Goal: Task Accomplishment & Management: Complete application form

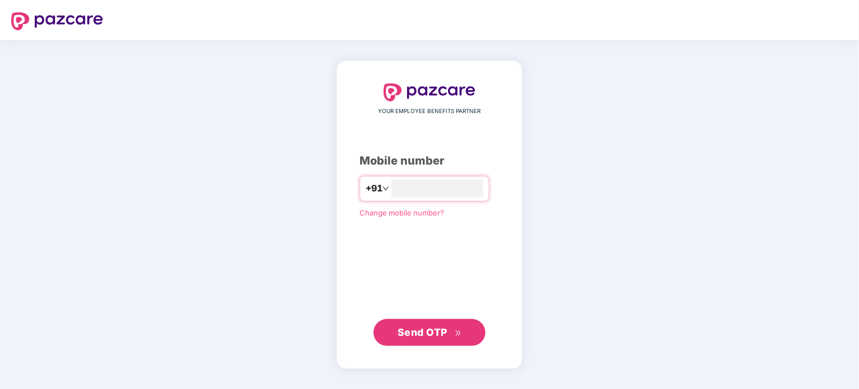
type input "**********"
click at [440, 330] on span "Send OTP" at bounding box center [422, 332] width 50 height 12
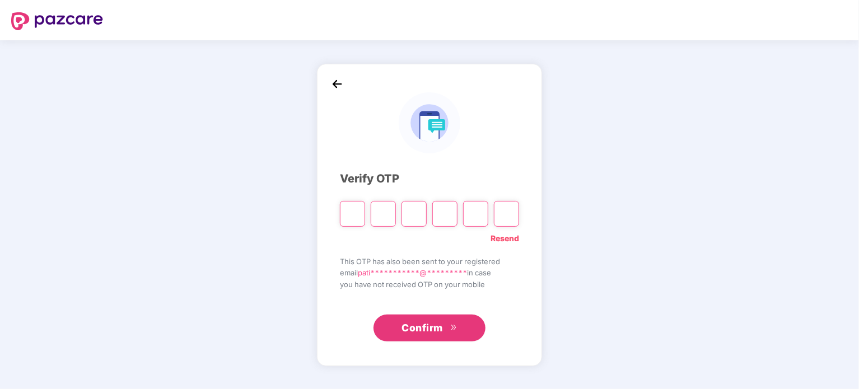
type input "*"
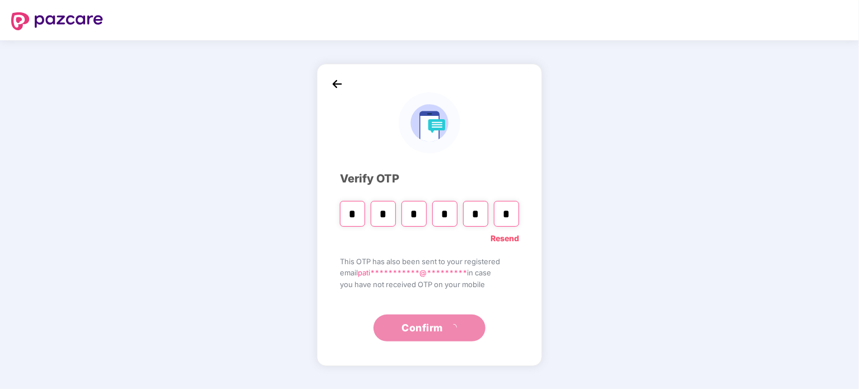
type input "*"
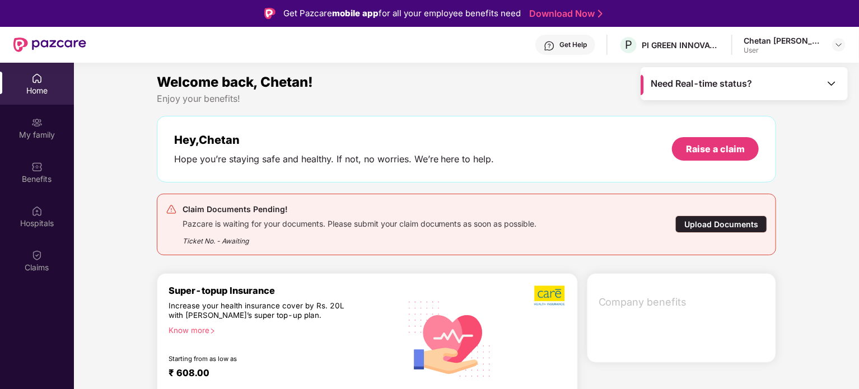
click at [718, 226] on div "Upload Documents" at bounding box center [721, 224] width 92 height 17
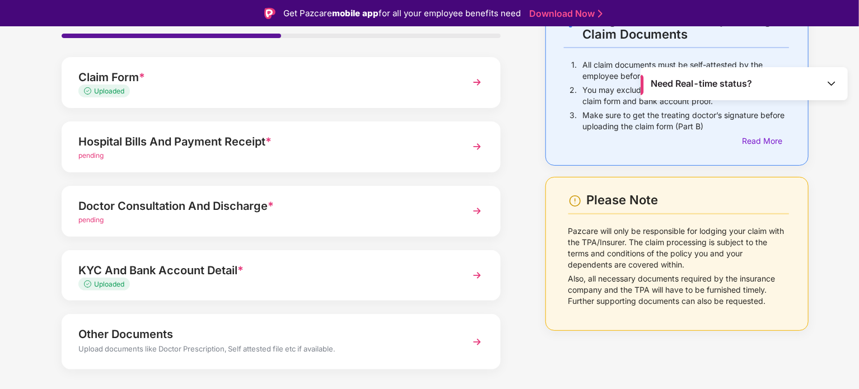
scroll to position [78, 0]
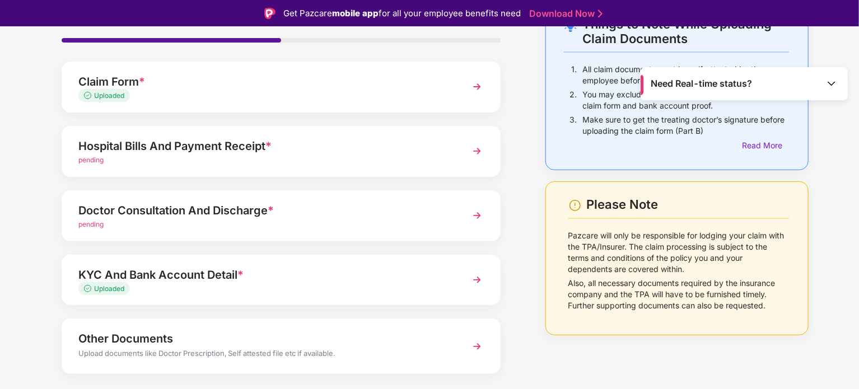
click at [475, 148] on img at bounding box center [477, 151] width 20 height 20
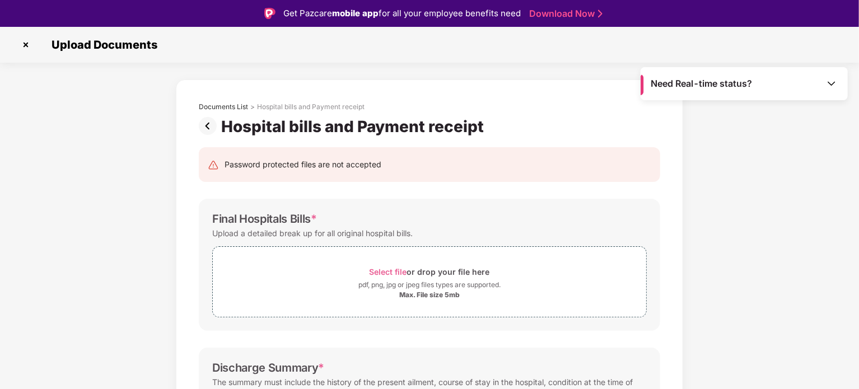
click at [210, 127] on img at bounding box center [210, 126] width 22 height 18
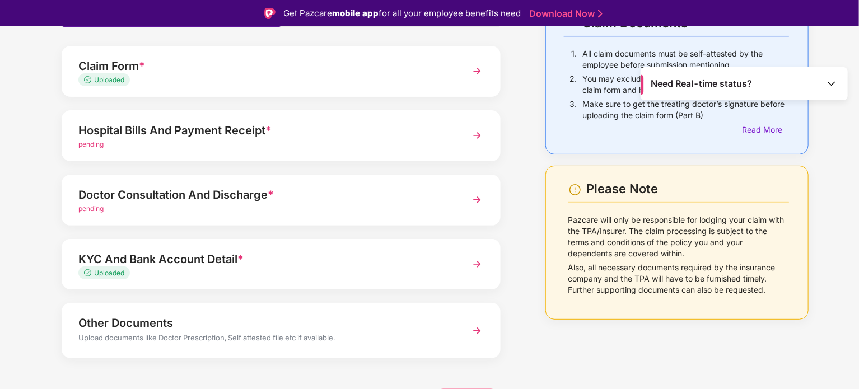
scroll to position [95, 0]
click at [289, 210] on div "pending" at bounding box center [263, 208] width 371 height 11
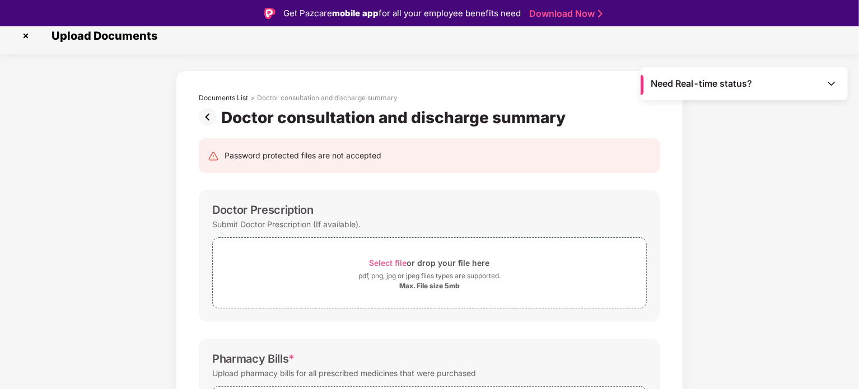
scroll to position [3, 0]
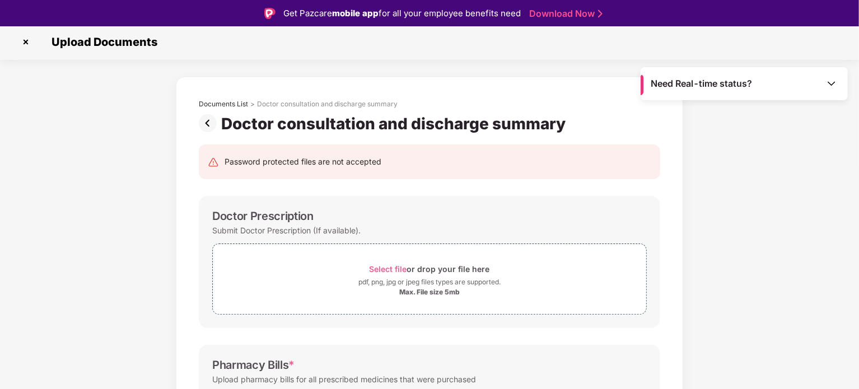
click at [205, 120] on img at bounding box center [210, 123] width 22 height 18
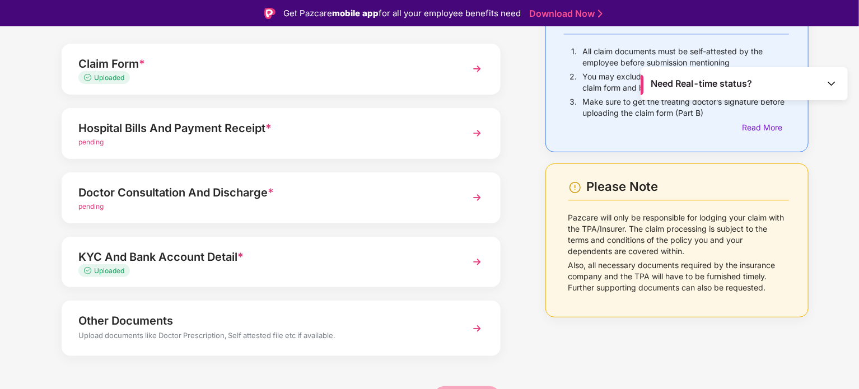
scroll to position [105, 0]
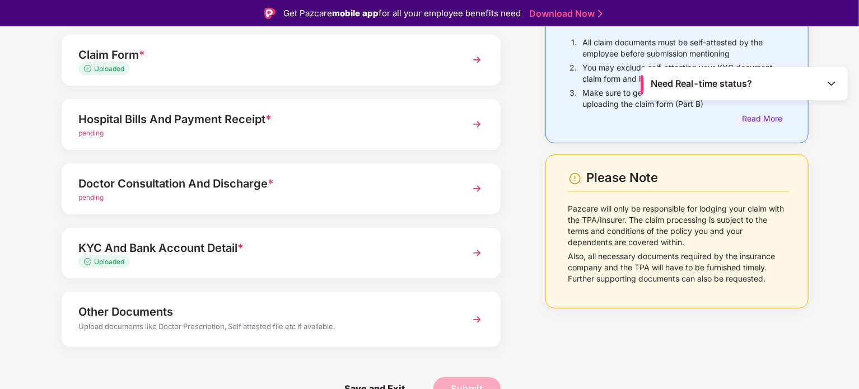
click at [475, 187] on img at bounding box center [477, 189] width 20 height 20
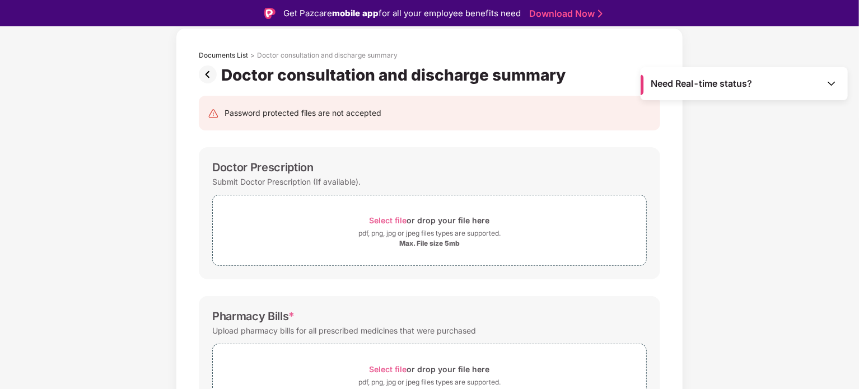
scroll to position [0, 0]
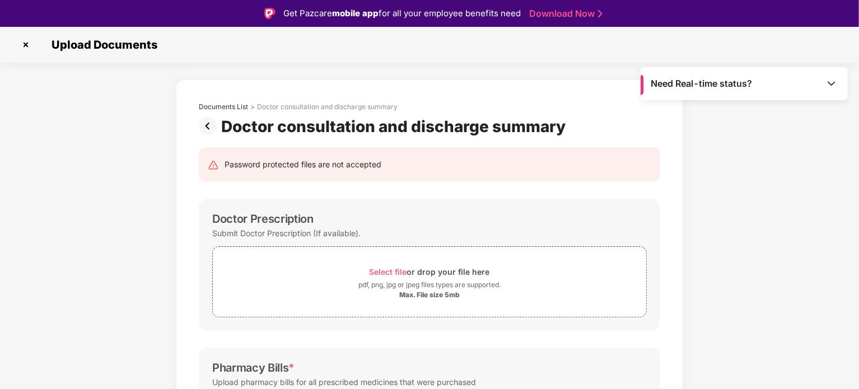
click at [27, 47] on img at bounding box center [26, 45] width 18 height 18
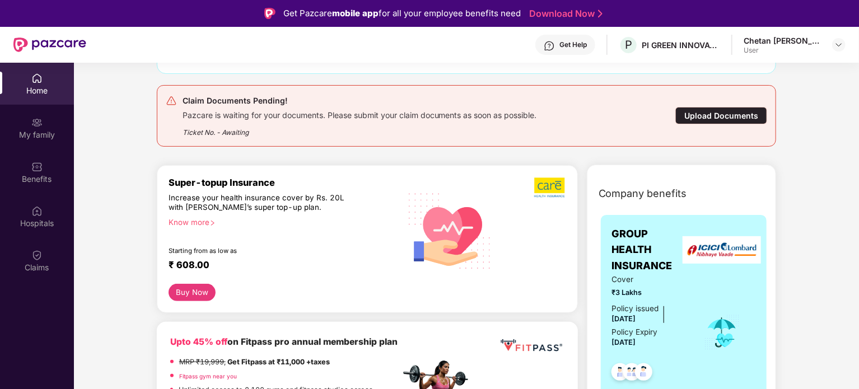
scroll to position [113, 0]
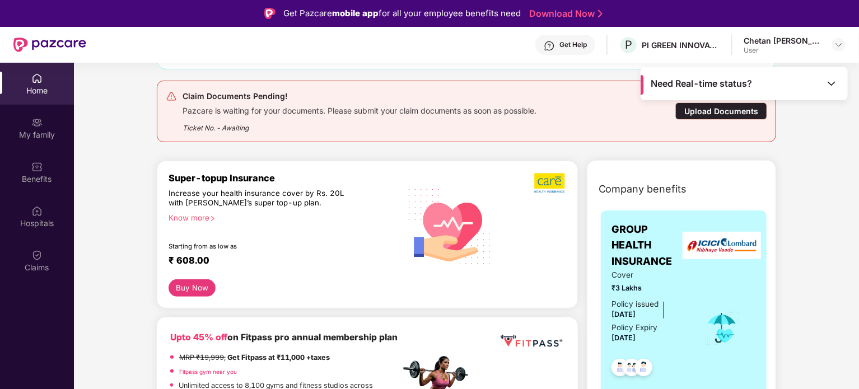
click at [719, 108] on div "Upload Documents" at bounding box center [721, 110] width 92 height 17
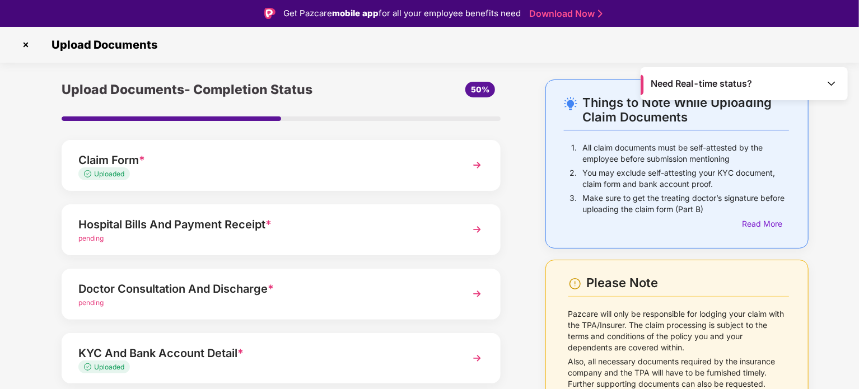
scroll to position [105, 0]
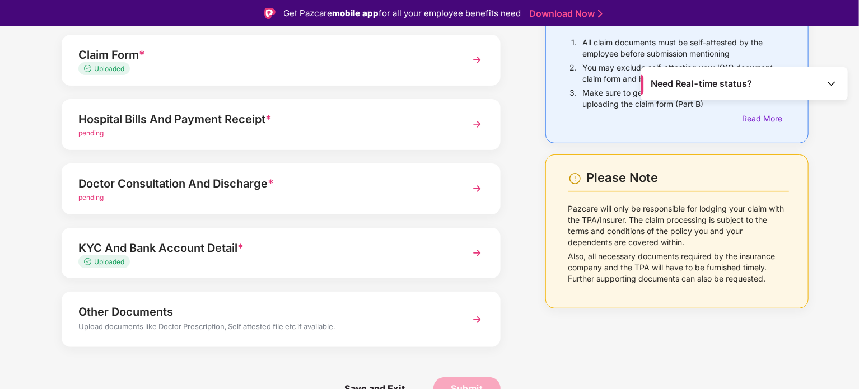
click at [482, 125] on img at bounding box center [477, 124] width 20 height 20
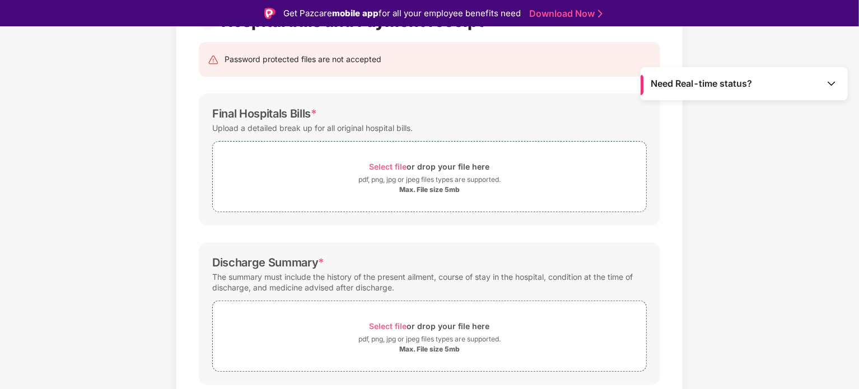
click at [482, 125] on div "Upload a detailed break up for all original hospital bills." at bounding box center [429, 127] width 434 height 15
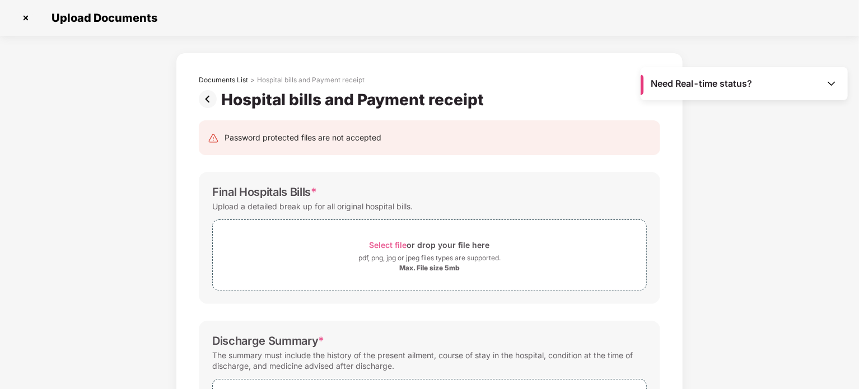
click at [208, 99] on img at bounding box center [210, 99] width 22 height 18
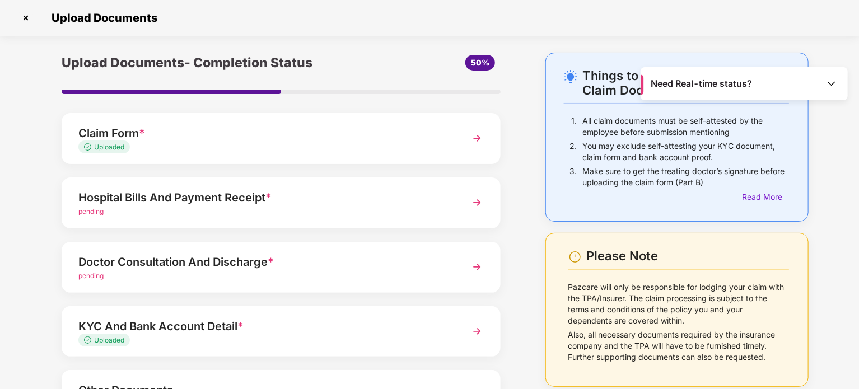
scroll to position [105, 0]
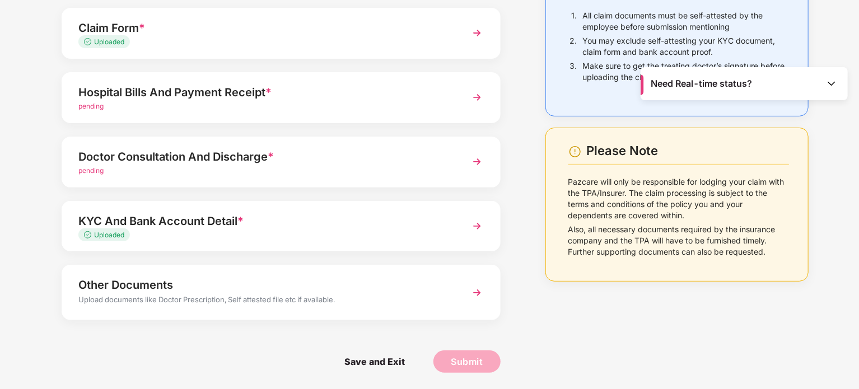
click at [470, 293] on img at bounding box center [477, 293] width 20 height 20
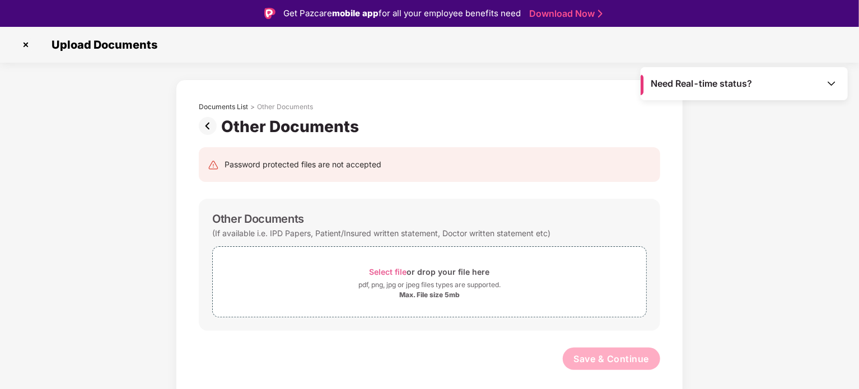
scroll to position [27, 0]
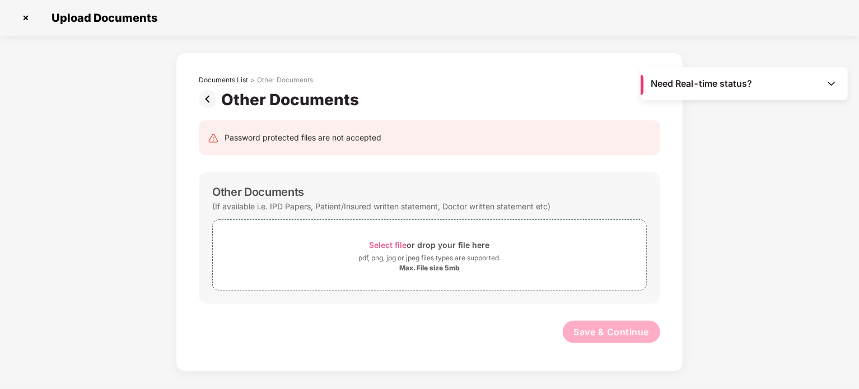
click at [208, 102] on img at bounding box center [210, 99] width 22 height 18
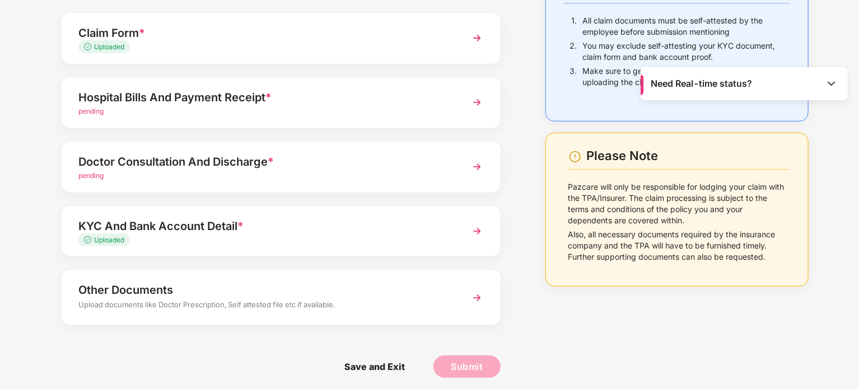
scroll to position [101, 0]
click at [261, 96] on div "Hospital Bills And Payment Receipt *" at bounding box center [263, 97] width 371 height 18
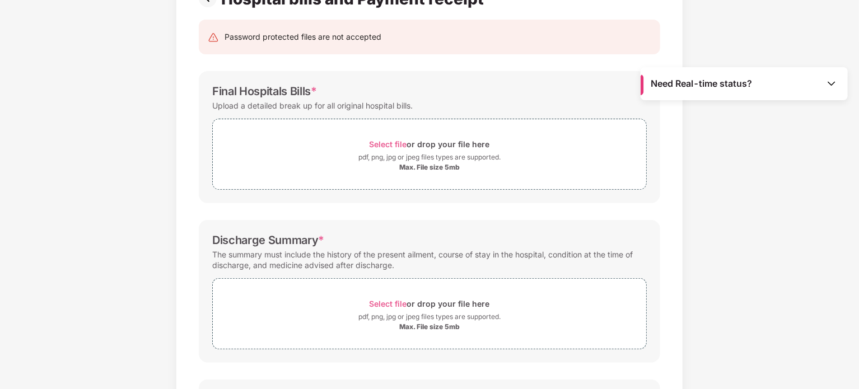
scroll to position [0, 0]
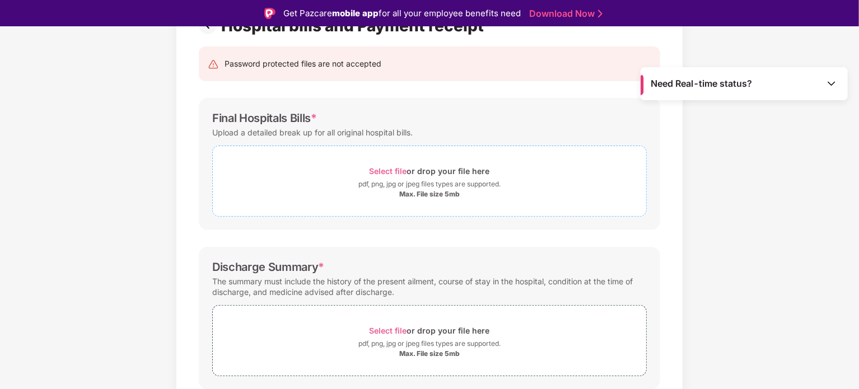
click at [394, 164] on div "Select file or drop your file here" at bounding box center [429, 170] width 120 height 15
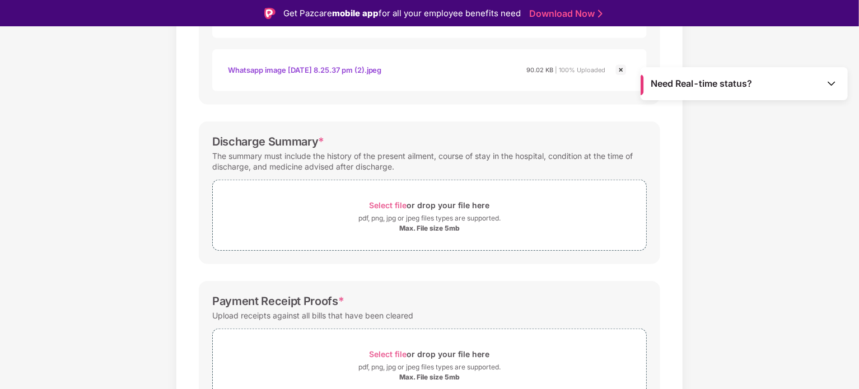
scroll to position [442, 0]
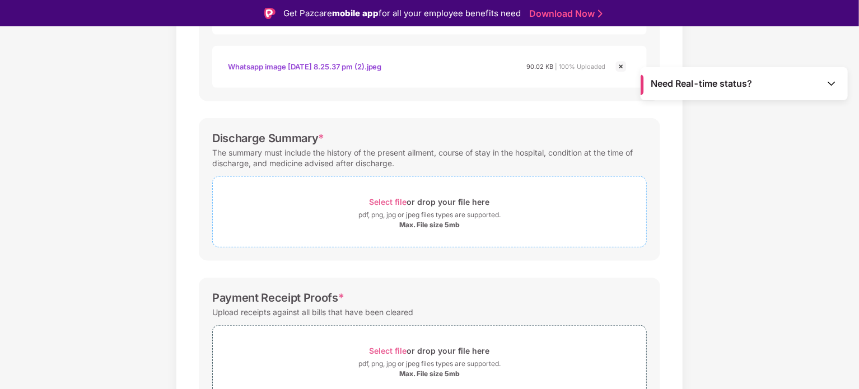
click at [399, 199] on span "Select file" at bounding box center [388, 202] width 38 height 10
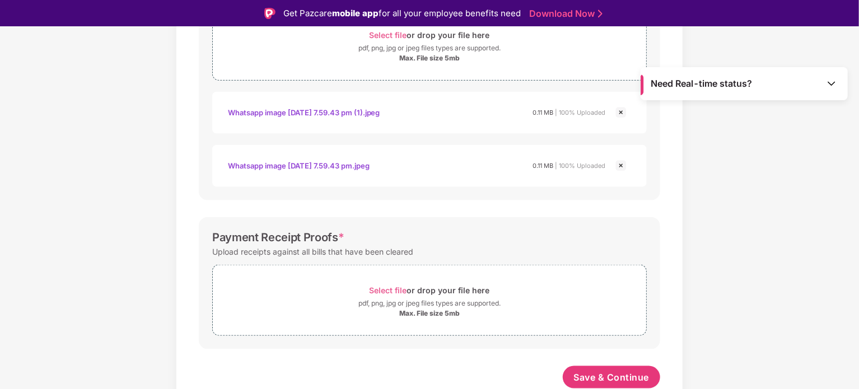
scroll to position [27, 0]
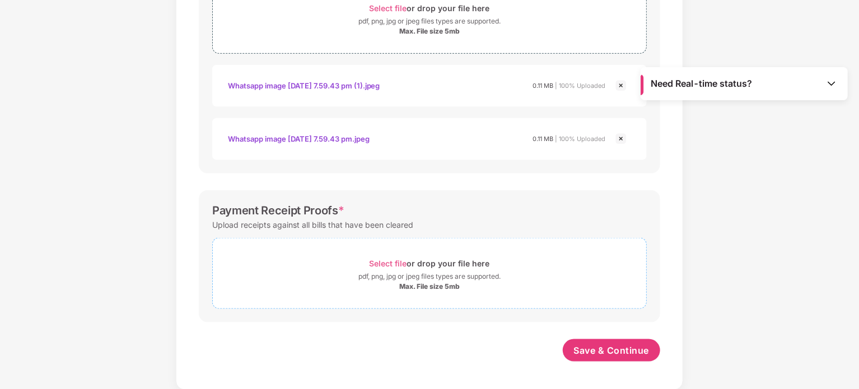
click at [400, 261] on span "Select file" at bounding box center [388, 264] width 38 height 10
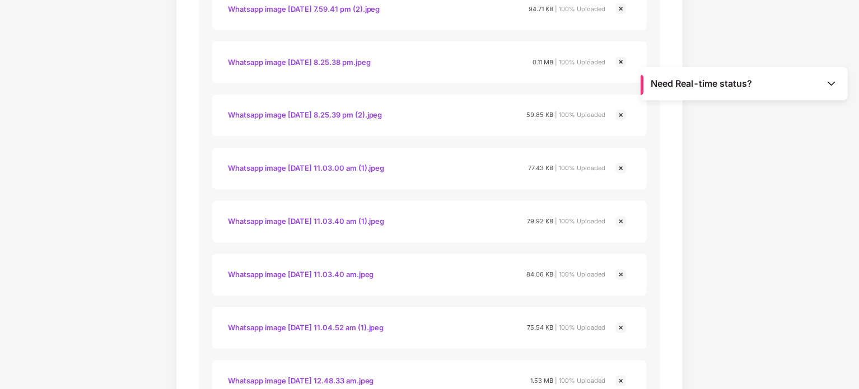
scroll to position [1088, 0]
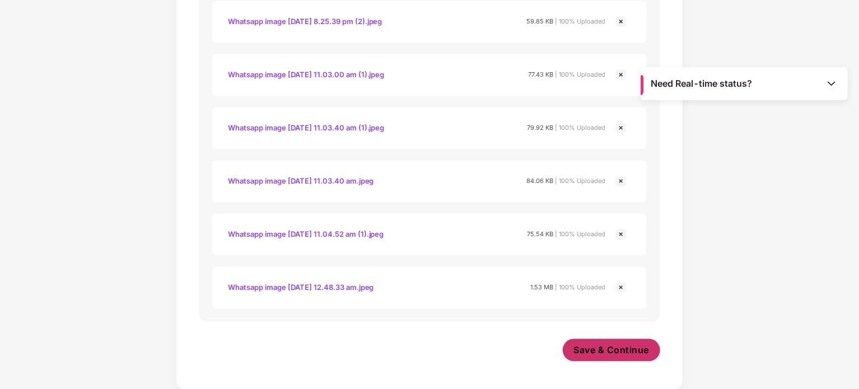
click at [599, 348] on span "Save & Continue" at bounding box center [612, 350] width 76 height 12
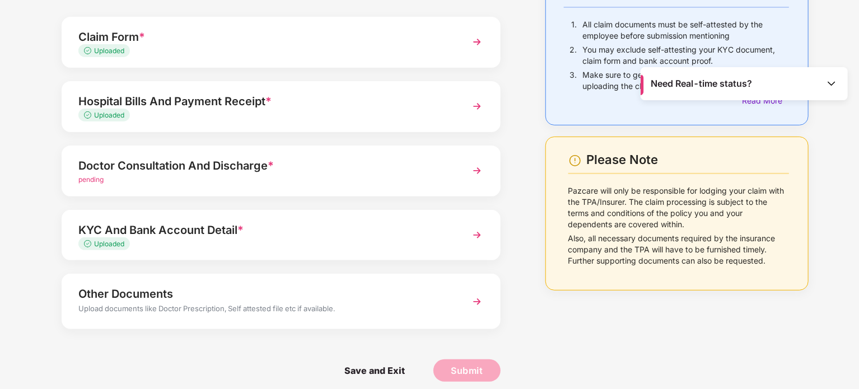
scroll to position [99, 0]
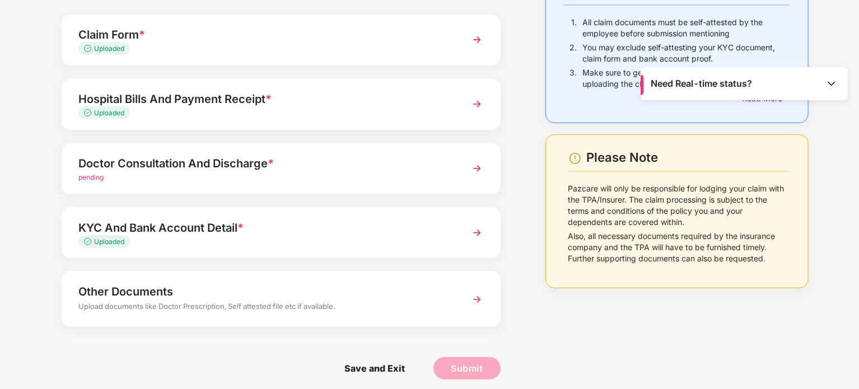
click at [233, 161] on div "Doctor Consultation And Discharge *" at bounding box center [263, 164] width 371 height 18
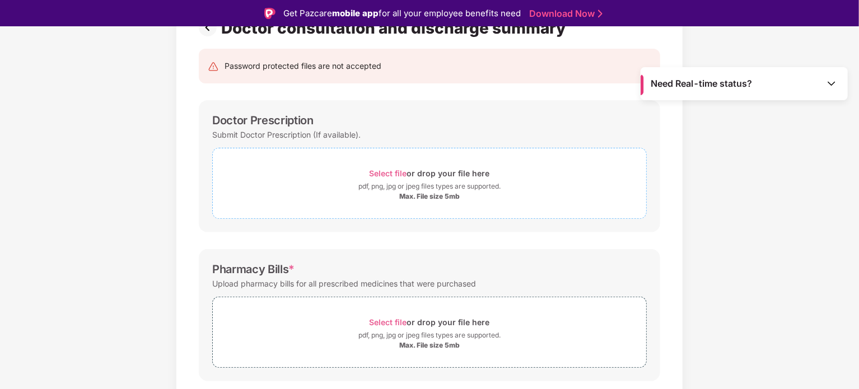
click at [394, 174] on span "Select file" at bounding box center [388, 174] width 38 height 10
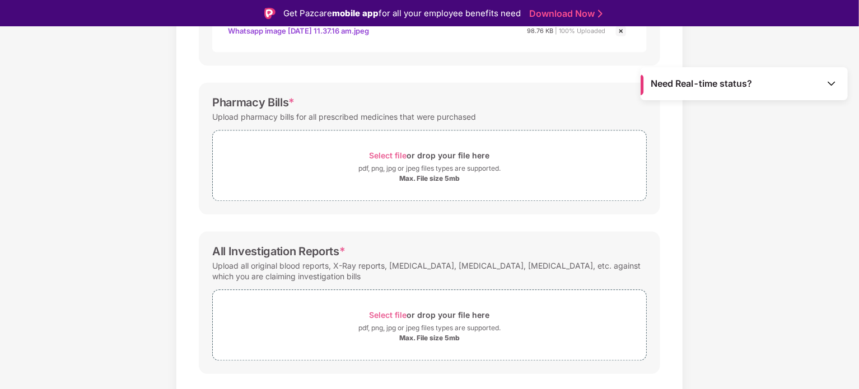
scroll to position [1169, 0]
click at [392, 153] on span "Select file" at bounding box center [388, 156] width 38 height 10
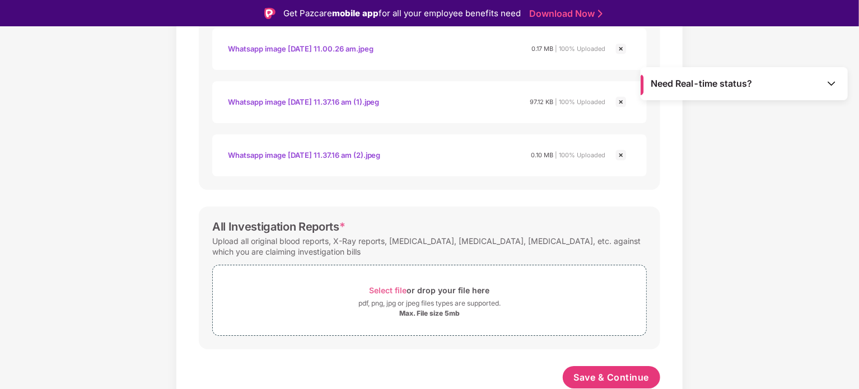
scroll to position [27, 0]
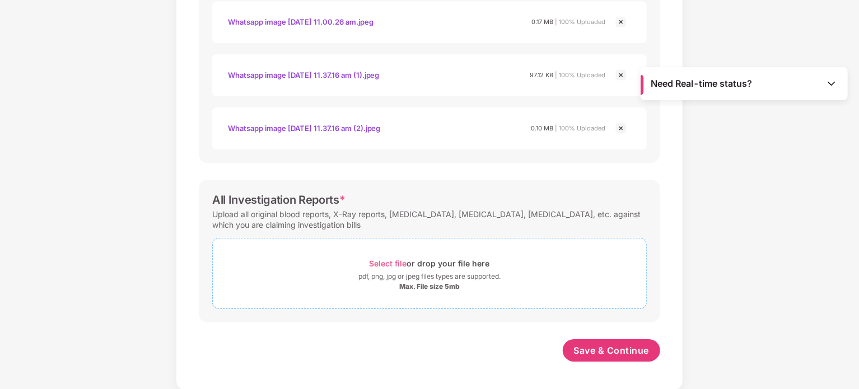
click at [389, 264] on span "Select file" at bounding box center [388, 264] width 38 height 10
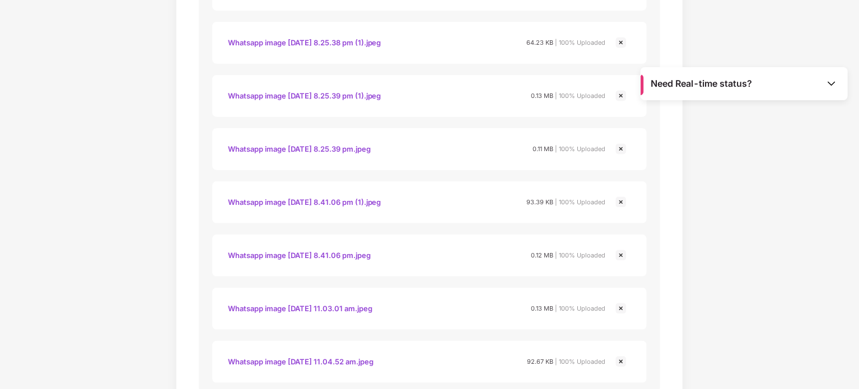
scroll to position [2311, 0]
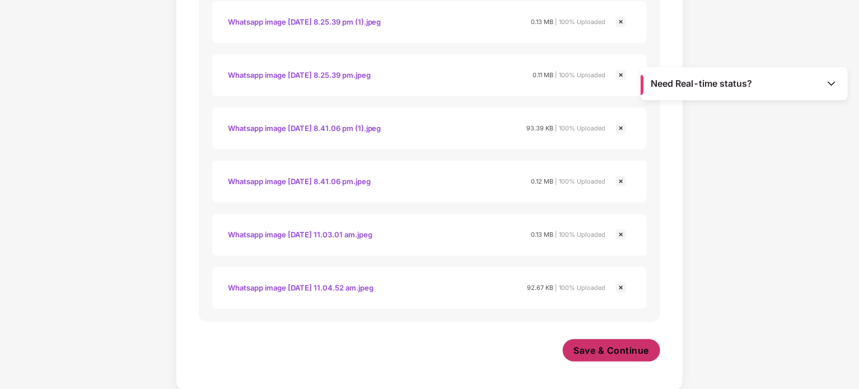
click at [605, 347] on span "Save & Continue" at bounding box center [612, 350] width 76 height 12
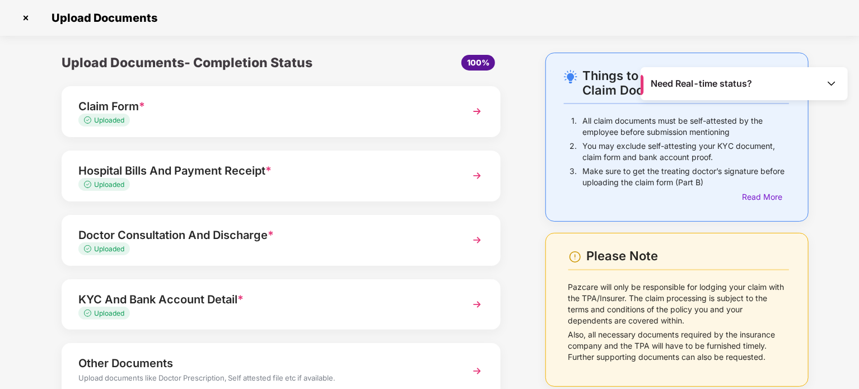
scroll to position [78, 0]
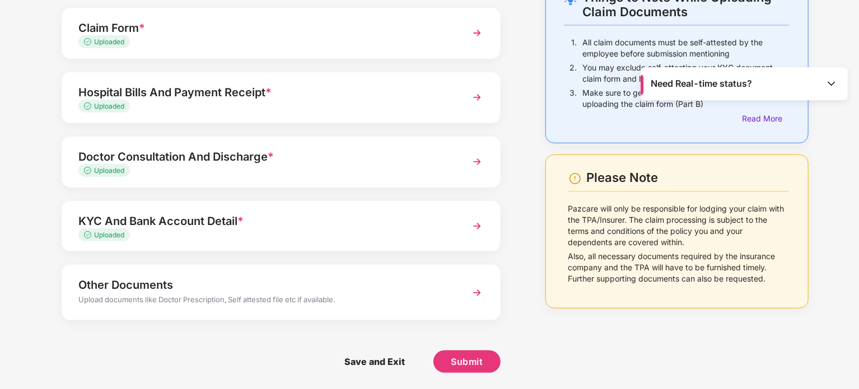
click at [305, 290] on div "Other Documents" at bounding box center [263, 285] width 371 height 18
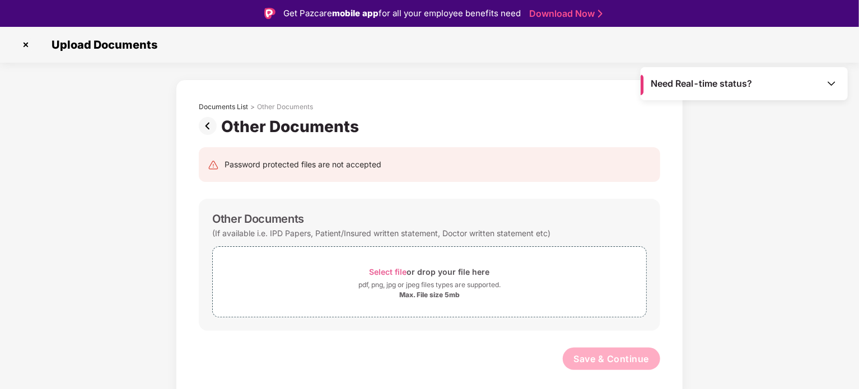
scroll to position [0, 0]
click at [32, 42] on img at bounding box center [26, 45] width 18 height 18
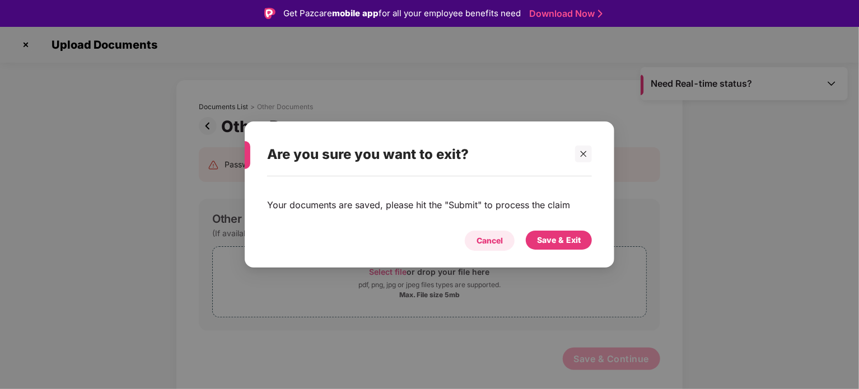
click at [486, 242] on div "Cancel" at bounding box center [489, 241] width 26 height 12
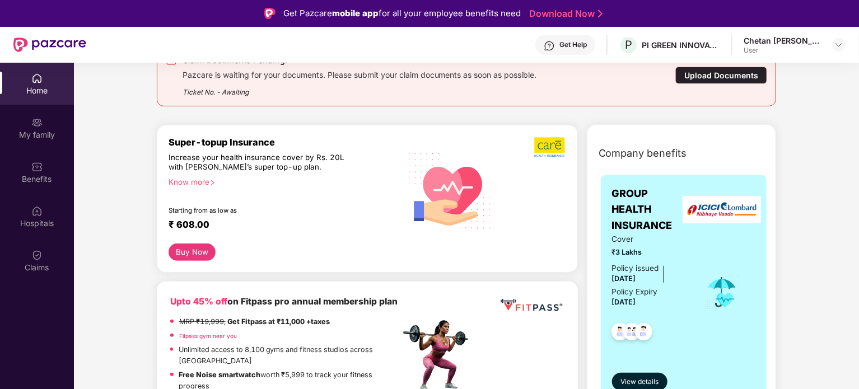
scroll to position [150, 0]
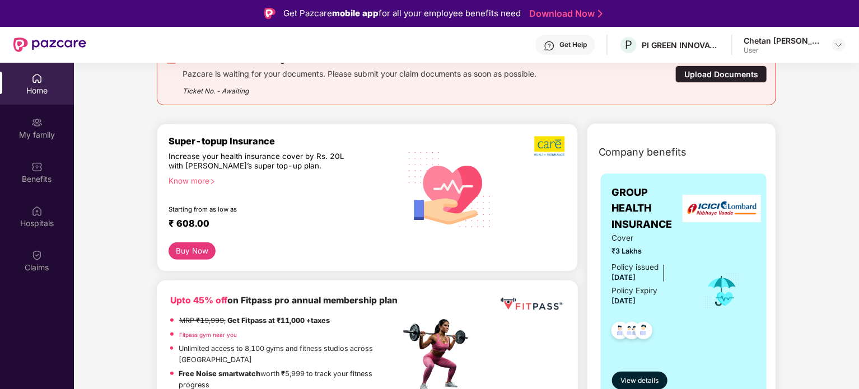
click at [692, 76] on div "Upload Documents" at bounding box center [721, 74] width 92 height 17
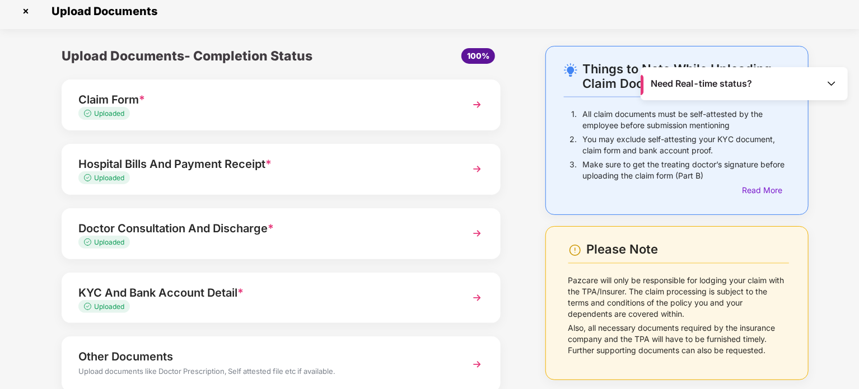
scroll to position [78, 0]
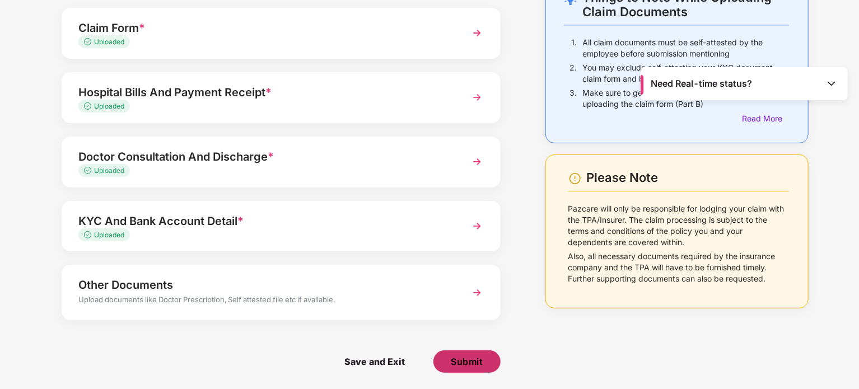
click at [463, 360] on span "Submit" at bounding box center [467, 361] width 32 height 12
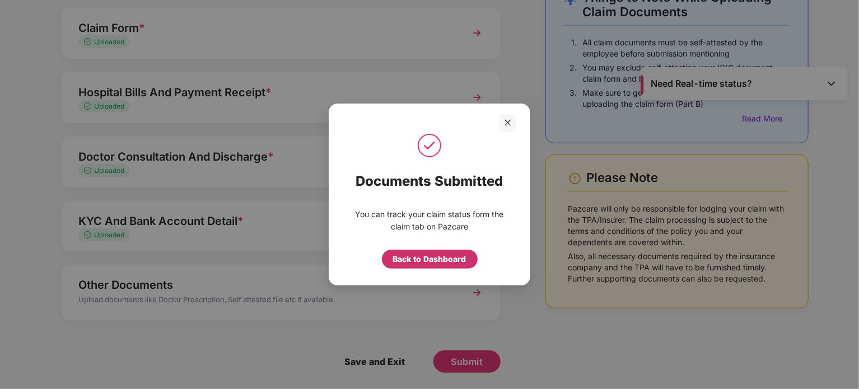
click at [439, 257] on div "Back to Dashboard" at bounding box center [429, 259] width 73 height 12
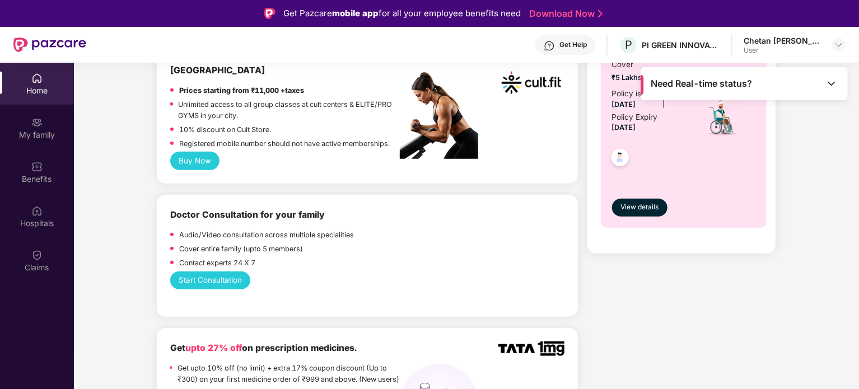
scroll to position [497, 0]
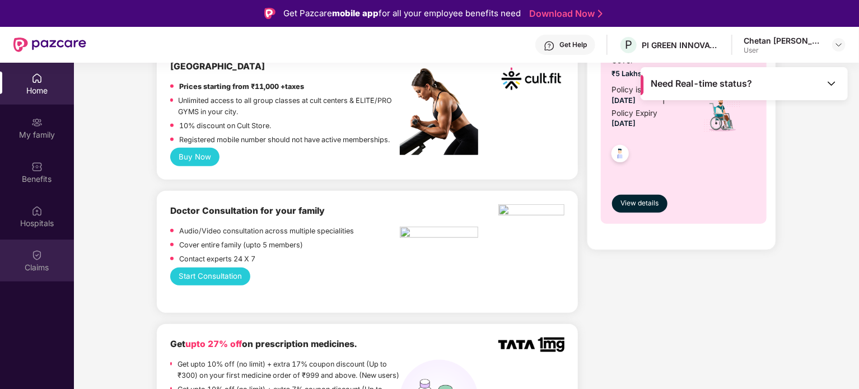
click at [47, 258] on div "Claims" at bounding box center [37, 261] width 74 height 42
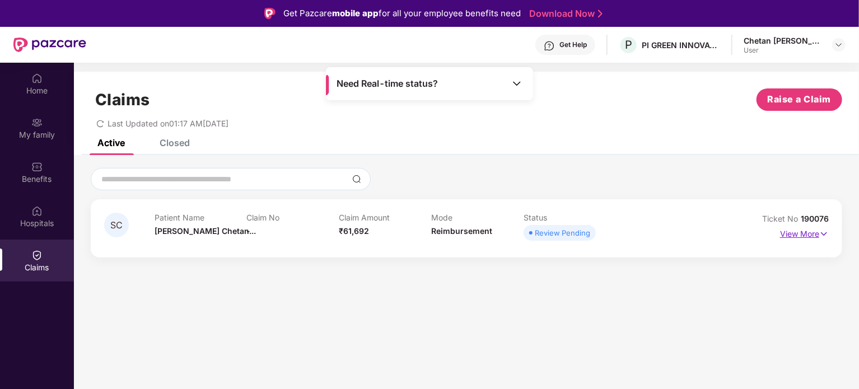
click at [808, 235] on p "View More" at bounding box center [804, 232] width 49 height 15
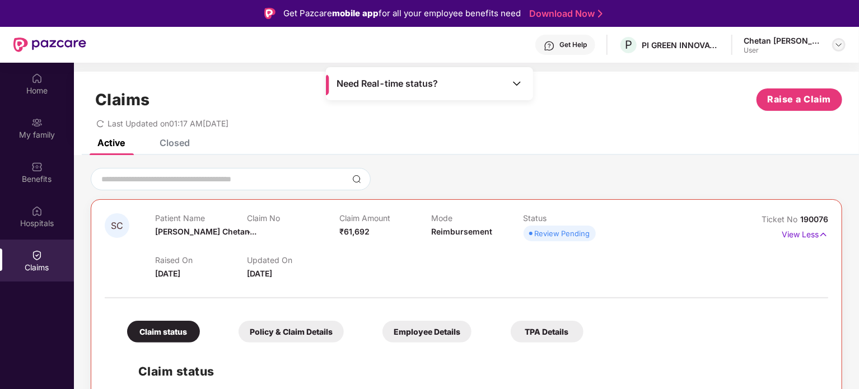
click at [840, 45] on img at bounding box center [838, 44] width 9 height 9
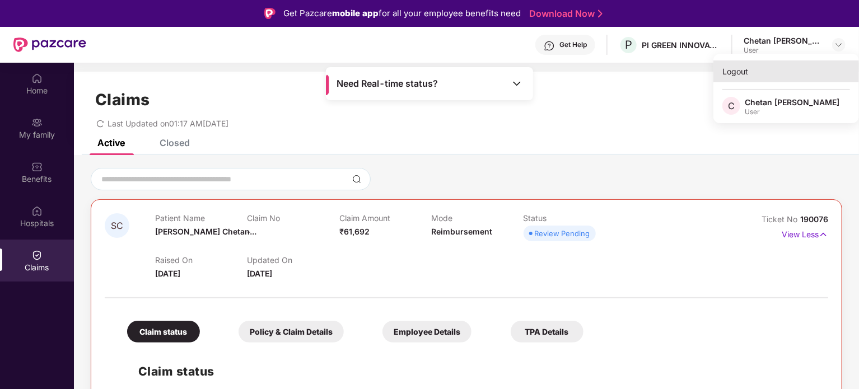
click at [737, 66] on div "Logout" at bounding box center [786, 71] width 146 height 22
